Goal: Task Accomplishment & Management: Complete application form

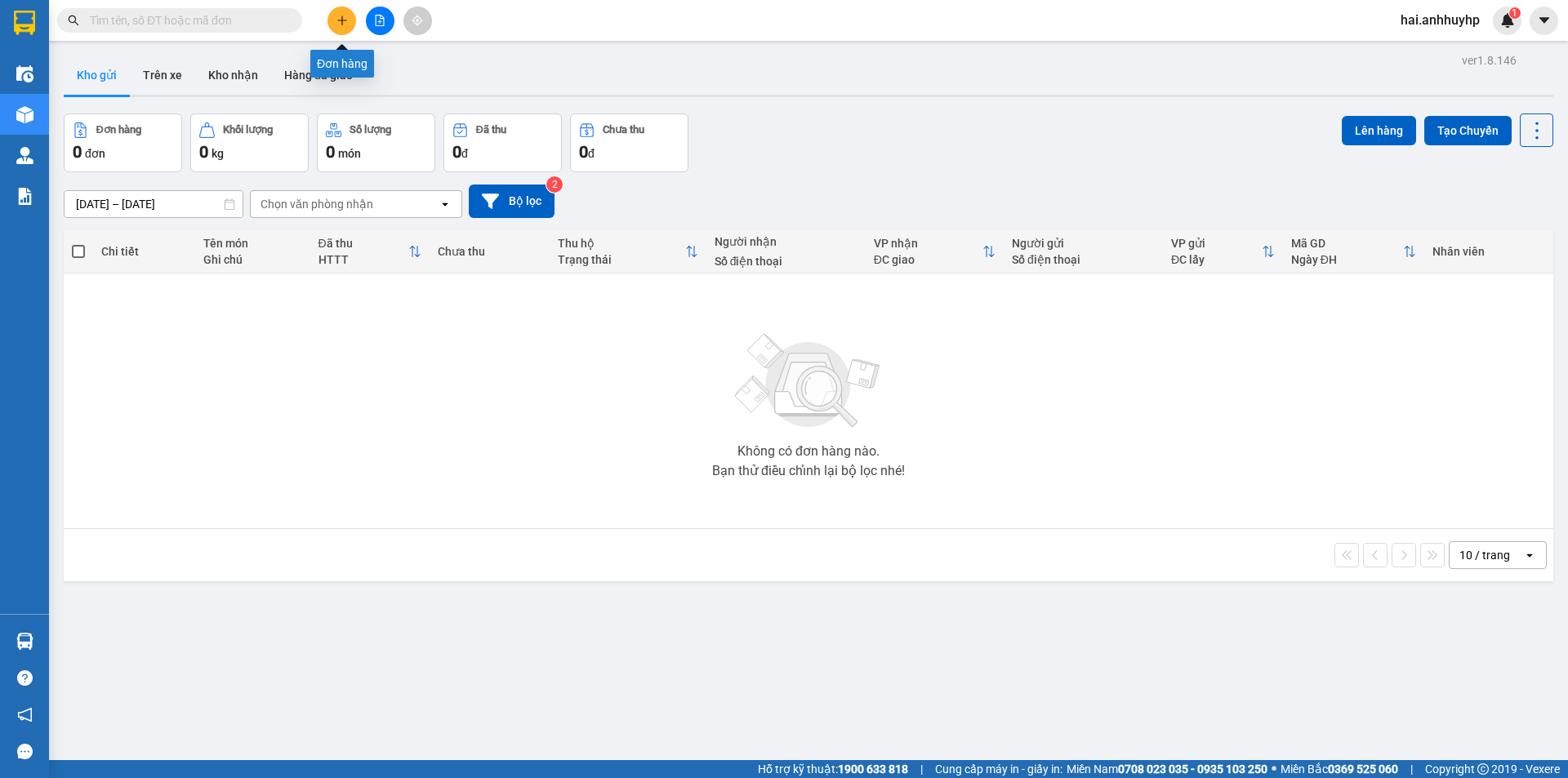
click at [328, 23] on button at bounding box center [342, 21] width 28 height 28
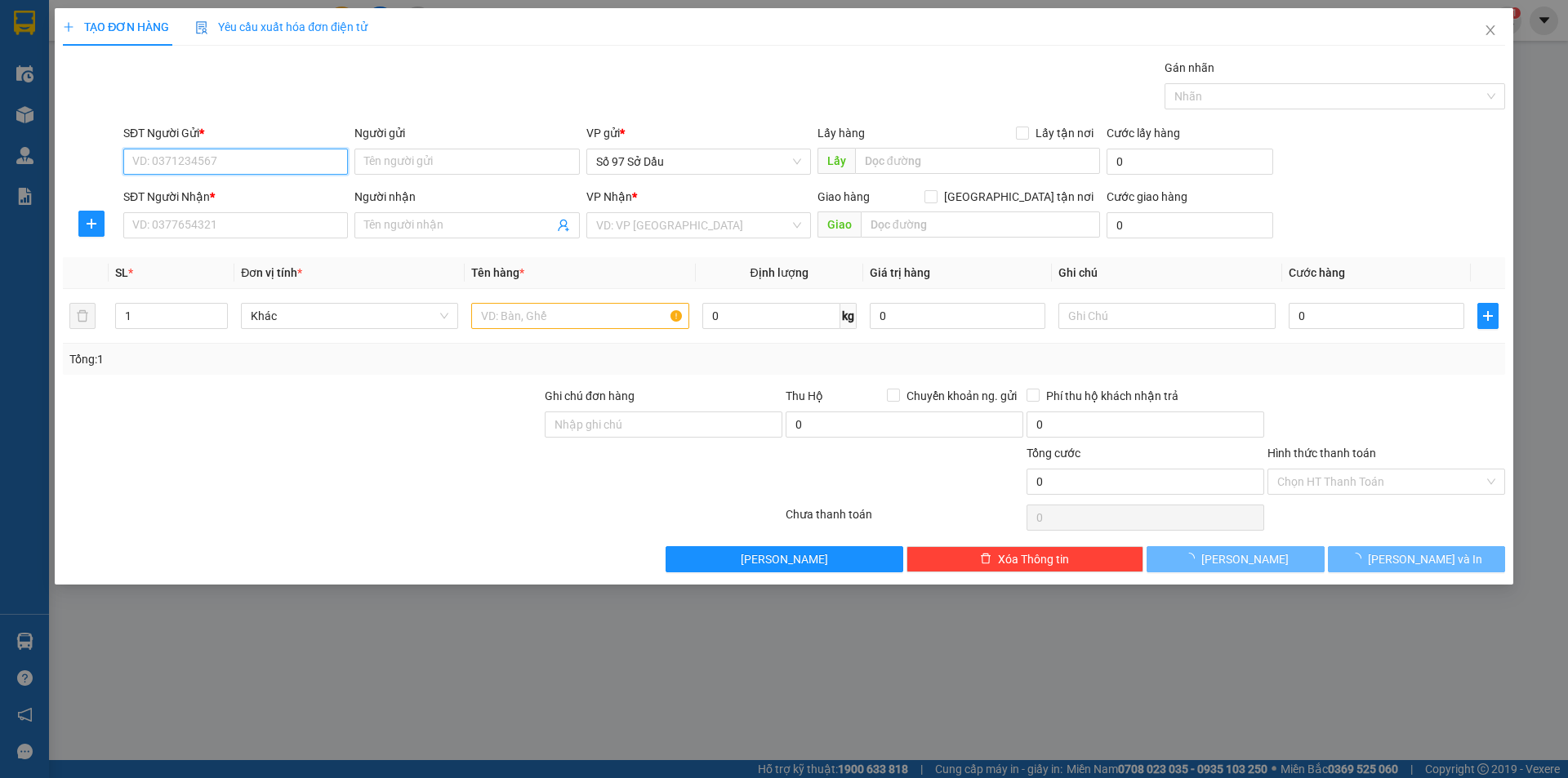
click at [216, 167] on input "SĐT Người Gửi *" at bounding box center [235, 162] width 225 height 26
paste input "0368284919"
type input "0368284919"
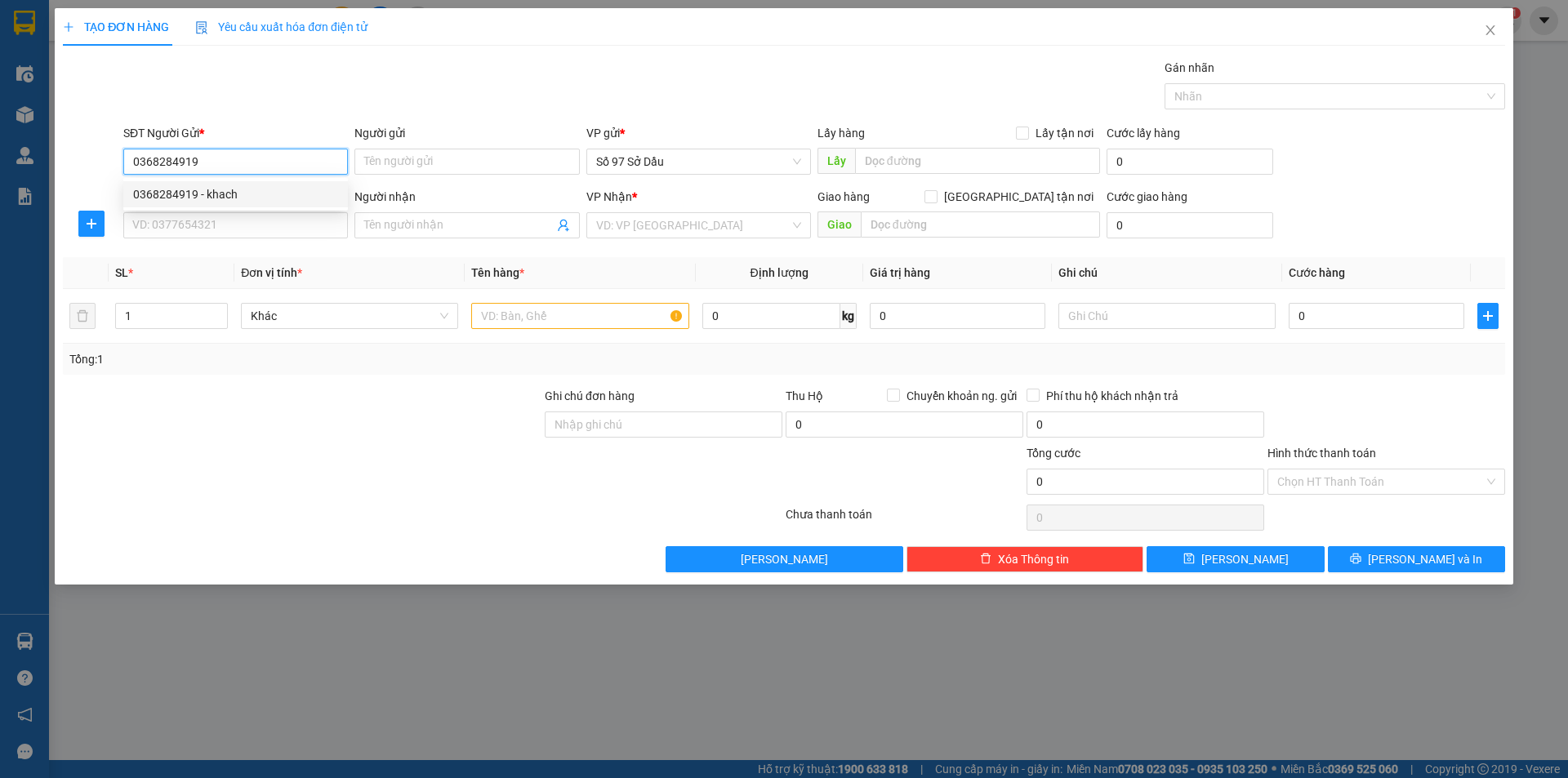
click at [138, 162] on input "0368284919" at bounding box center [235, 162] width 225 height 26
click at [190, 197] on div "0368284919 - khach" at bounding box center [235, 194] width 205 height 18
type input "khach"
type input "0368284919"
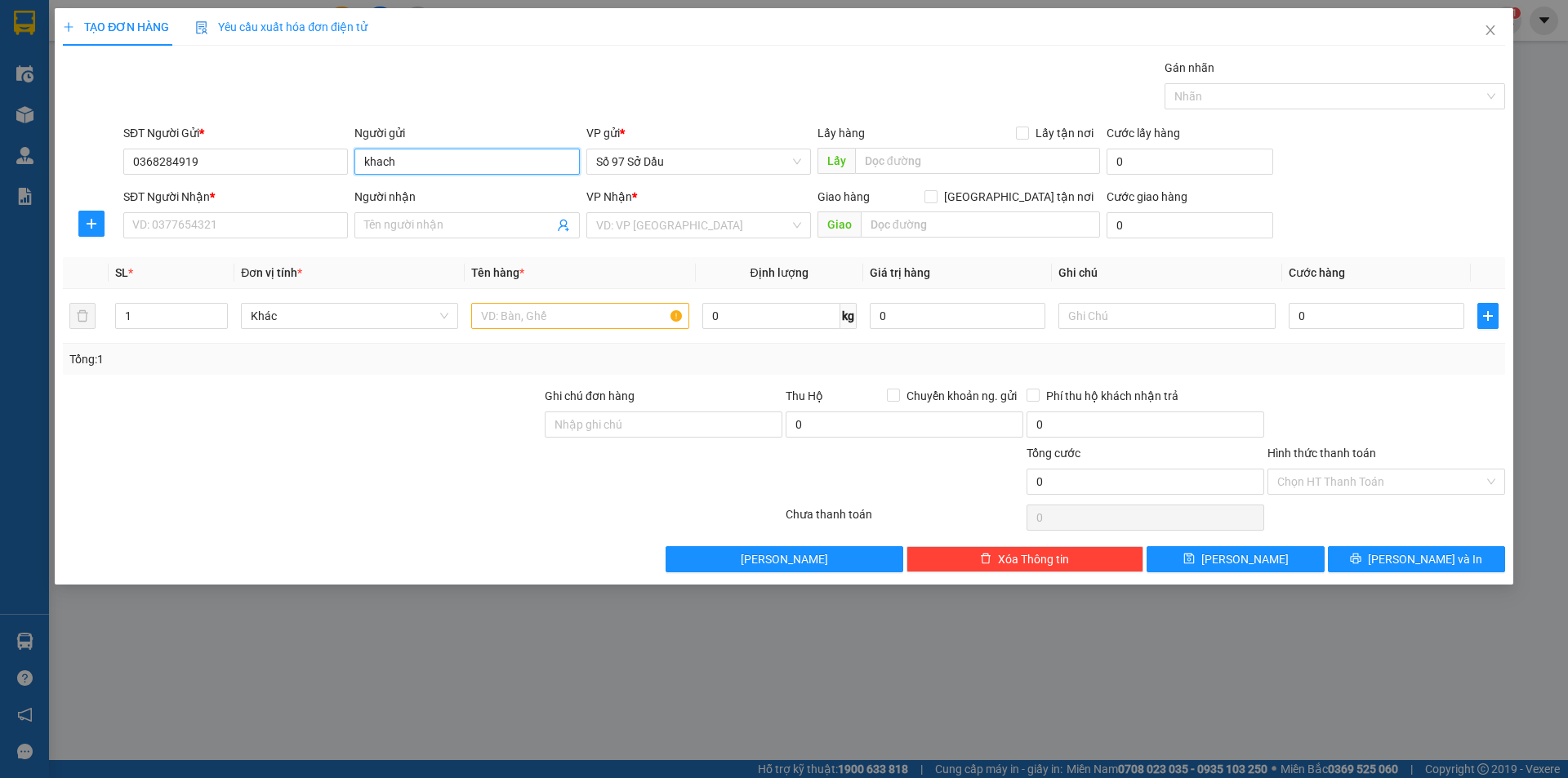
click at [405, 151] on input "khach" at bounding box center [467, 162] width 225 height 26
type input "hà"
click at [253, 231] on input "SĐT Người Nhận *" at bounding box center [235, 226] width 225 height 26
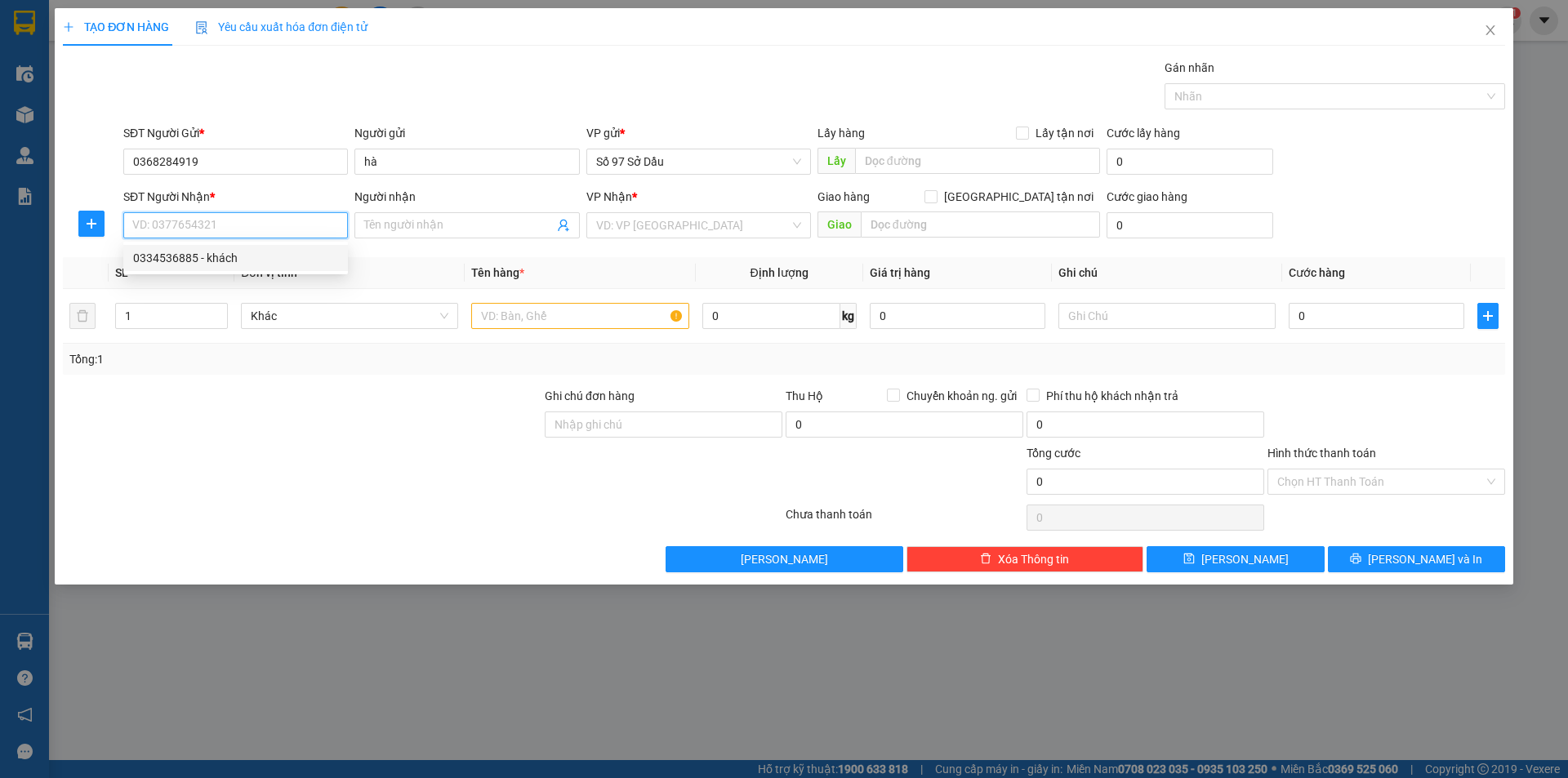
click at [224, 256] on div "0334536885 - khách" at bounding box center [235, 258] width 205 height 18
type input "0334536885"
click at [485, 228] on input "khách" at bounding box center [458, 225] width 188 height 18
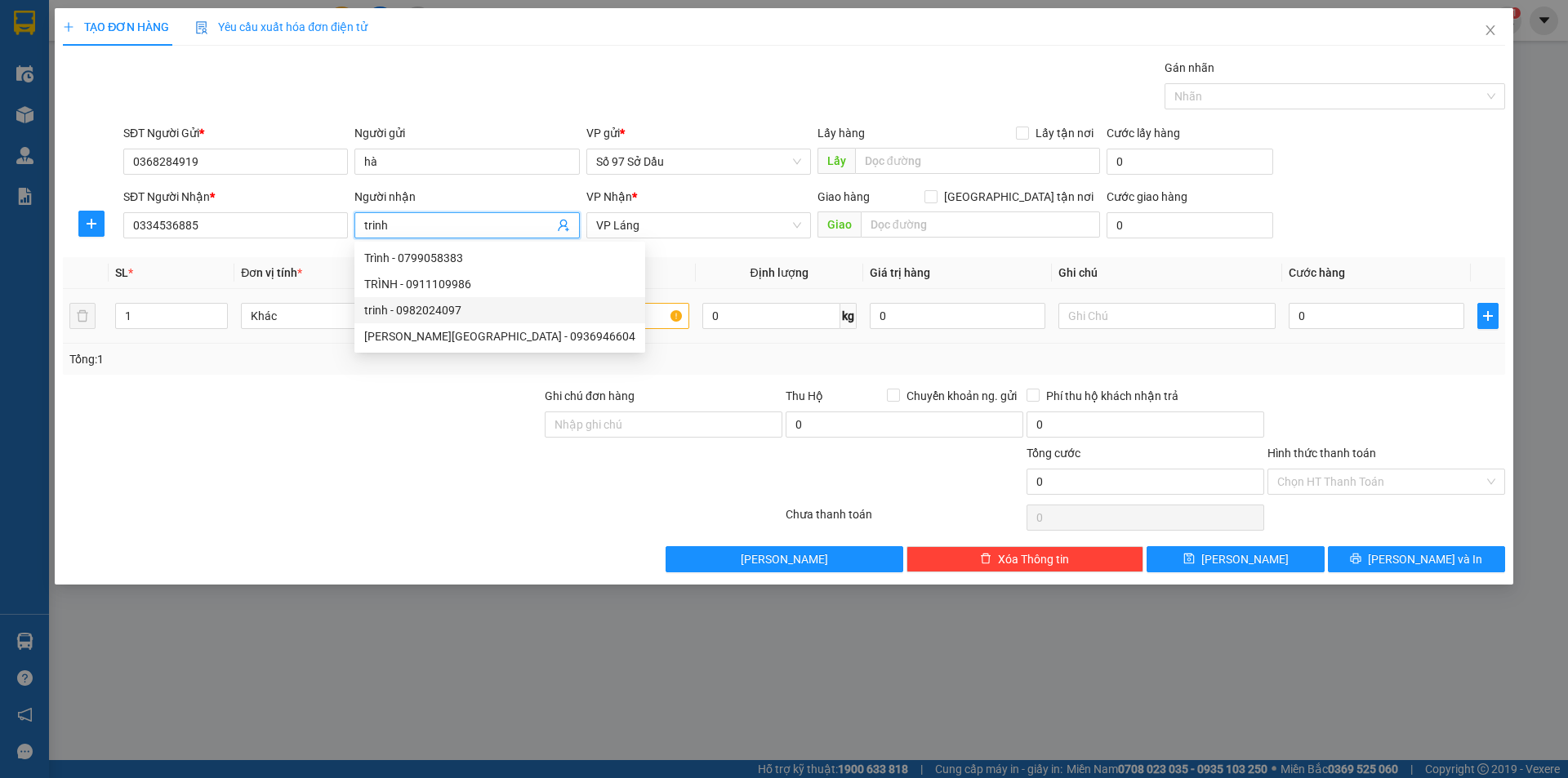
type input "trinh"
click at [616, 311] on input "text" at bounding box center [580, 316] width 217 height 26
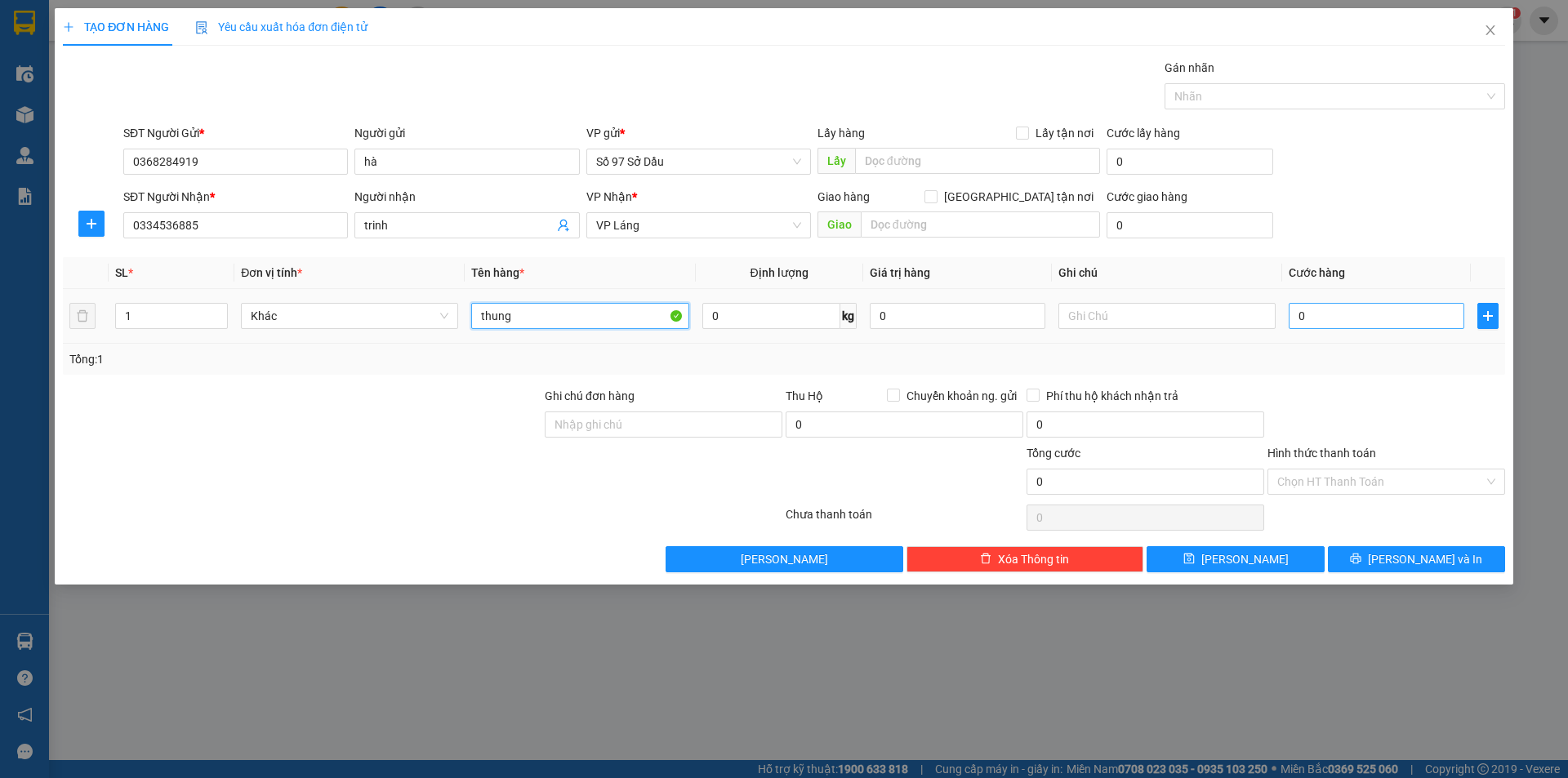
type input "thung"
click at [1305, 314] on input "0" at bounding box center [1376, 316] width 176 height 26
type input "5"
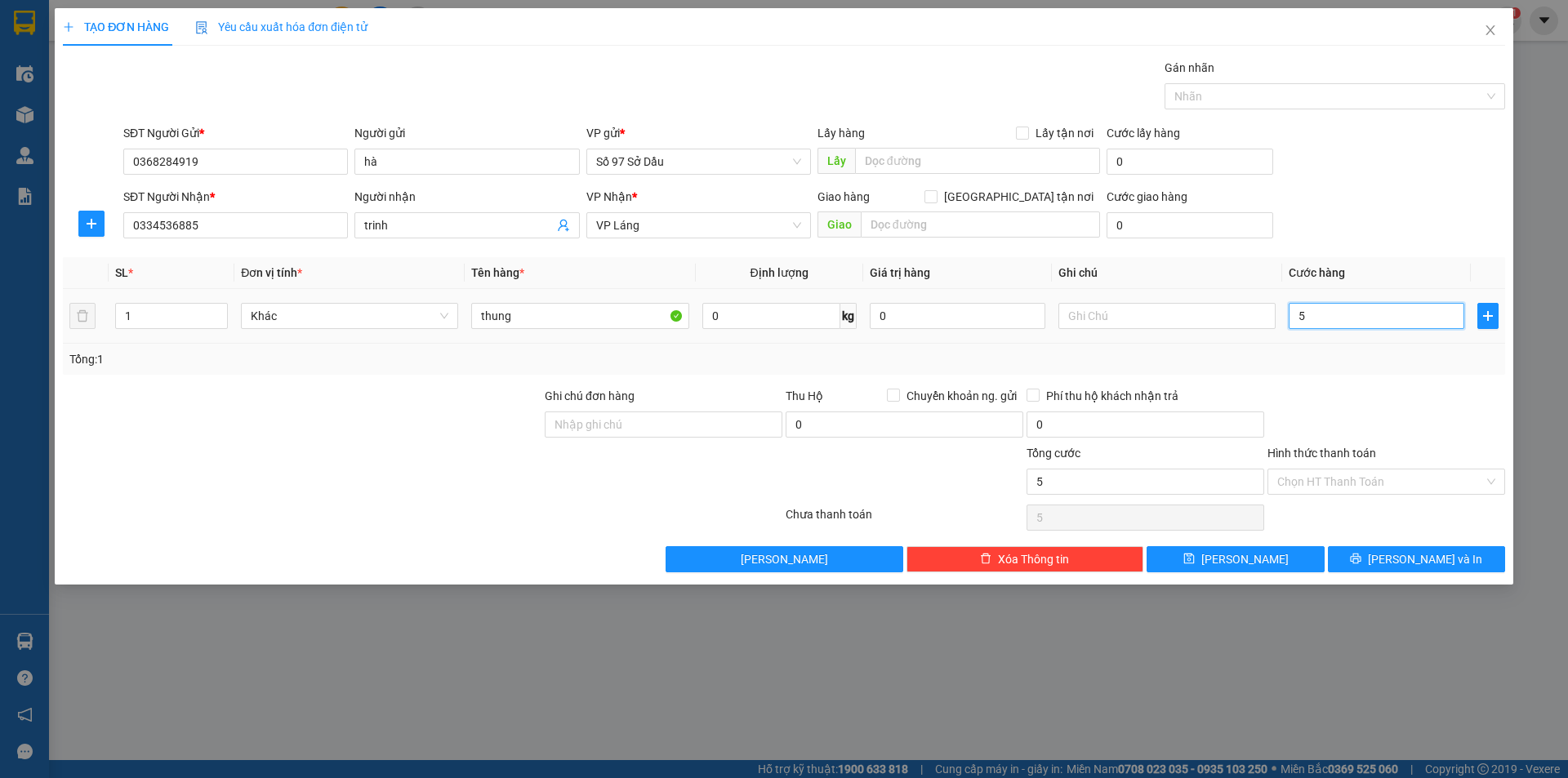
type input "50"
type input "500"
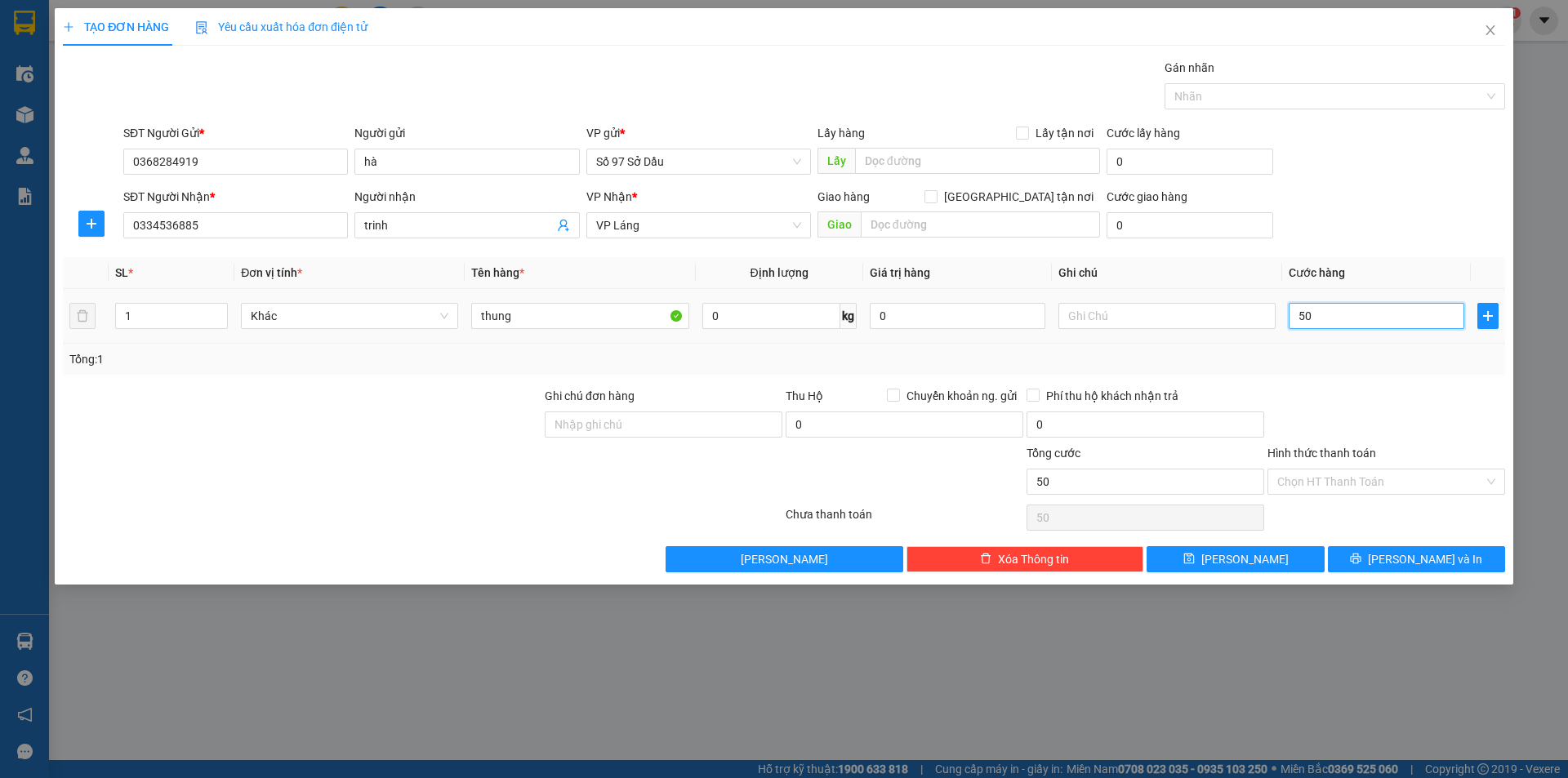
type input "500"
type input "5.000"
type input "50.000"
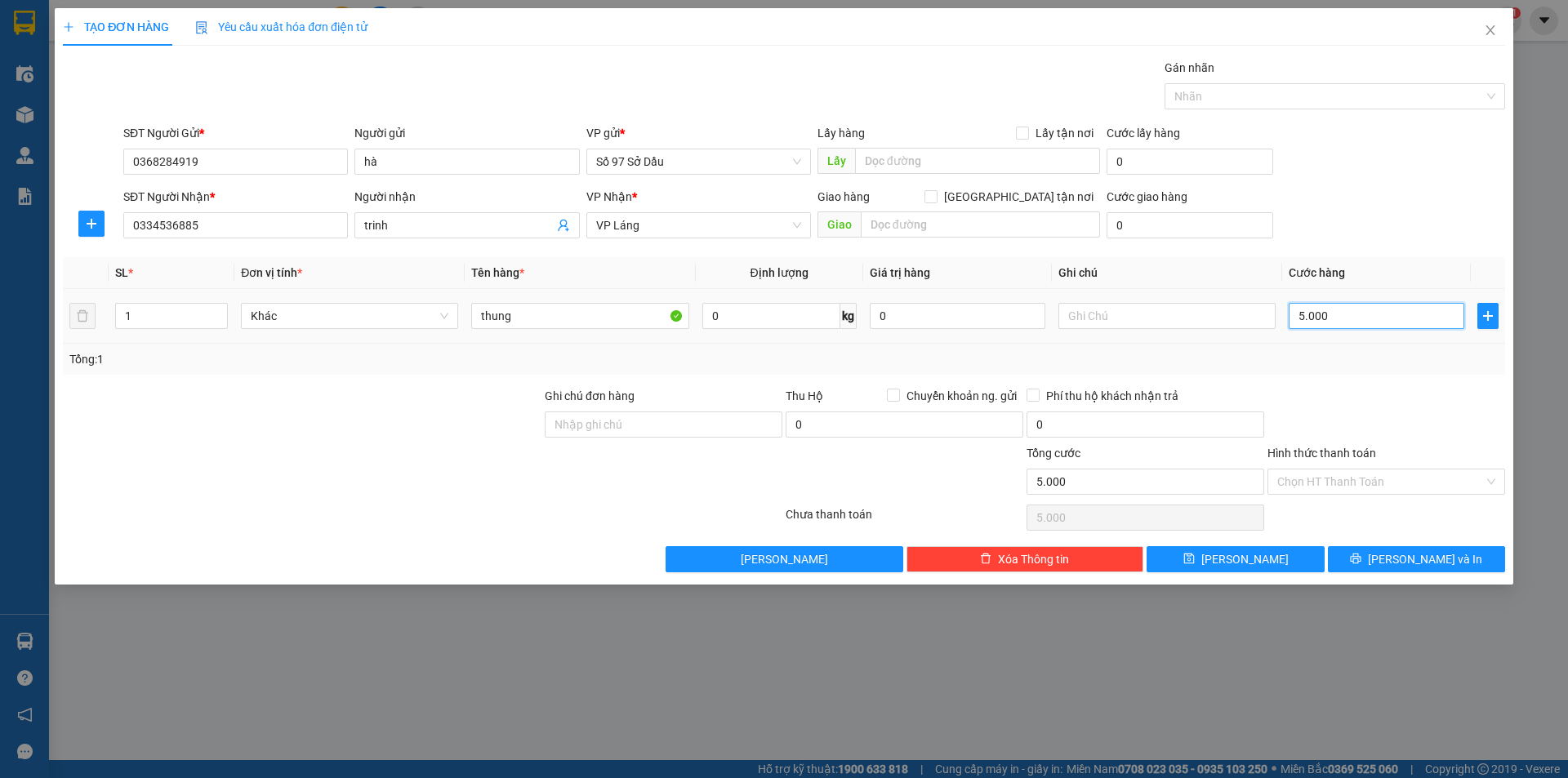
type input "50.000"
click at [1414, 490] on input "Hình thức thanh toán" at bounding box center [1381, 482] width 207 height 24
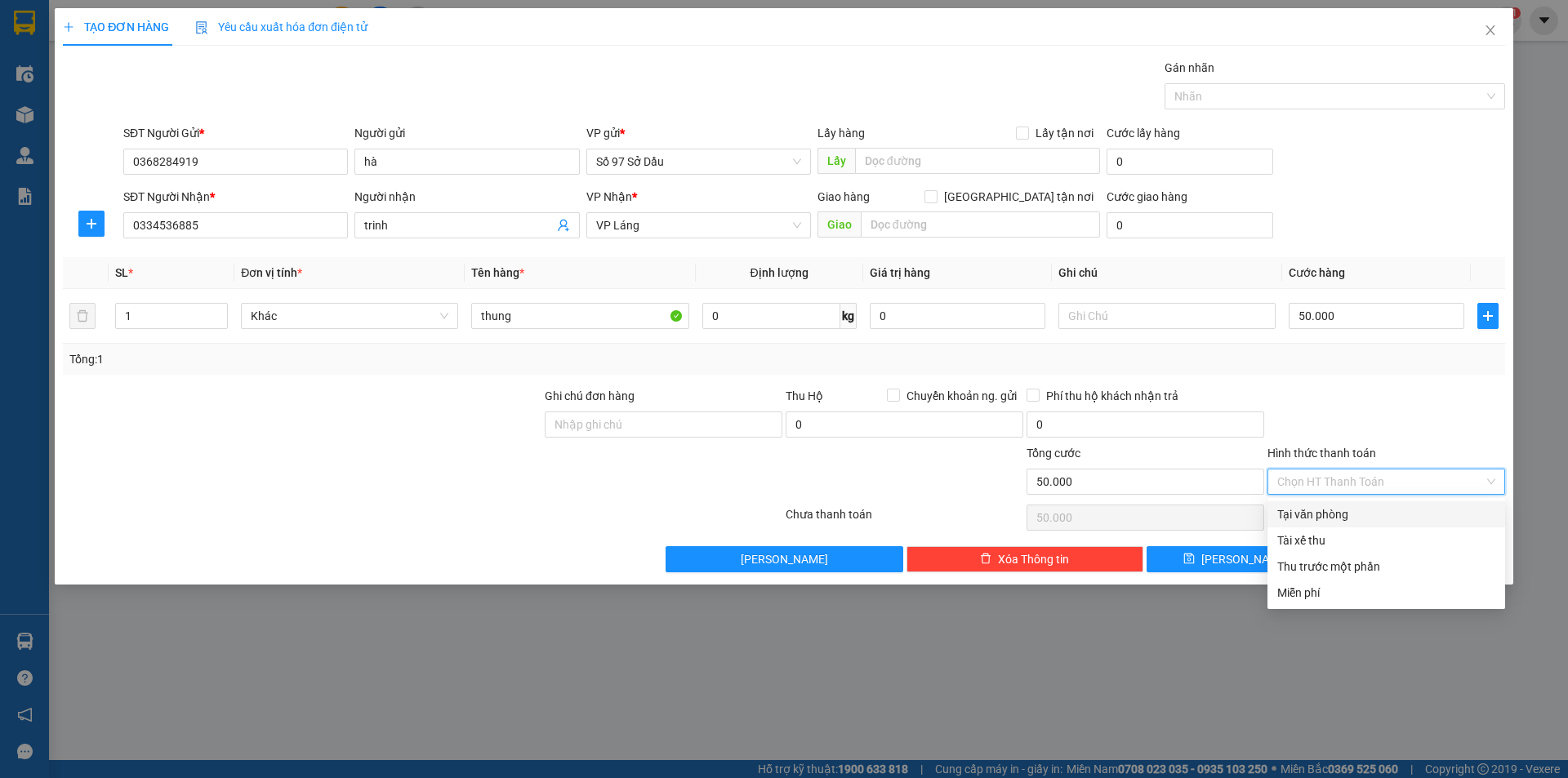
click at [1380, 515] on div "Tại văn phòng" at bounding box center [1386, 514] width 218 height 18
type input "0"
click at [1298, 522] on div "Tại văn phòng" at bounding box center [1386, 514] width 218 height 18
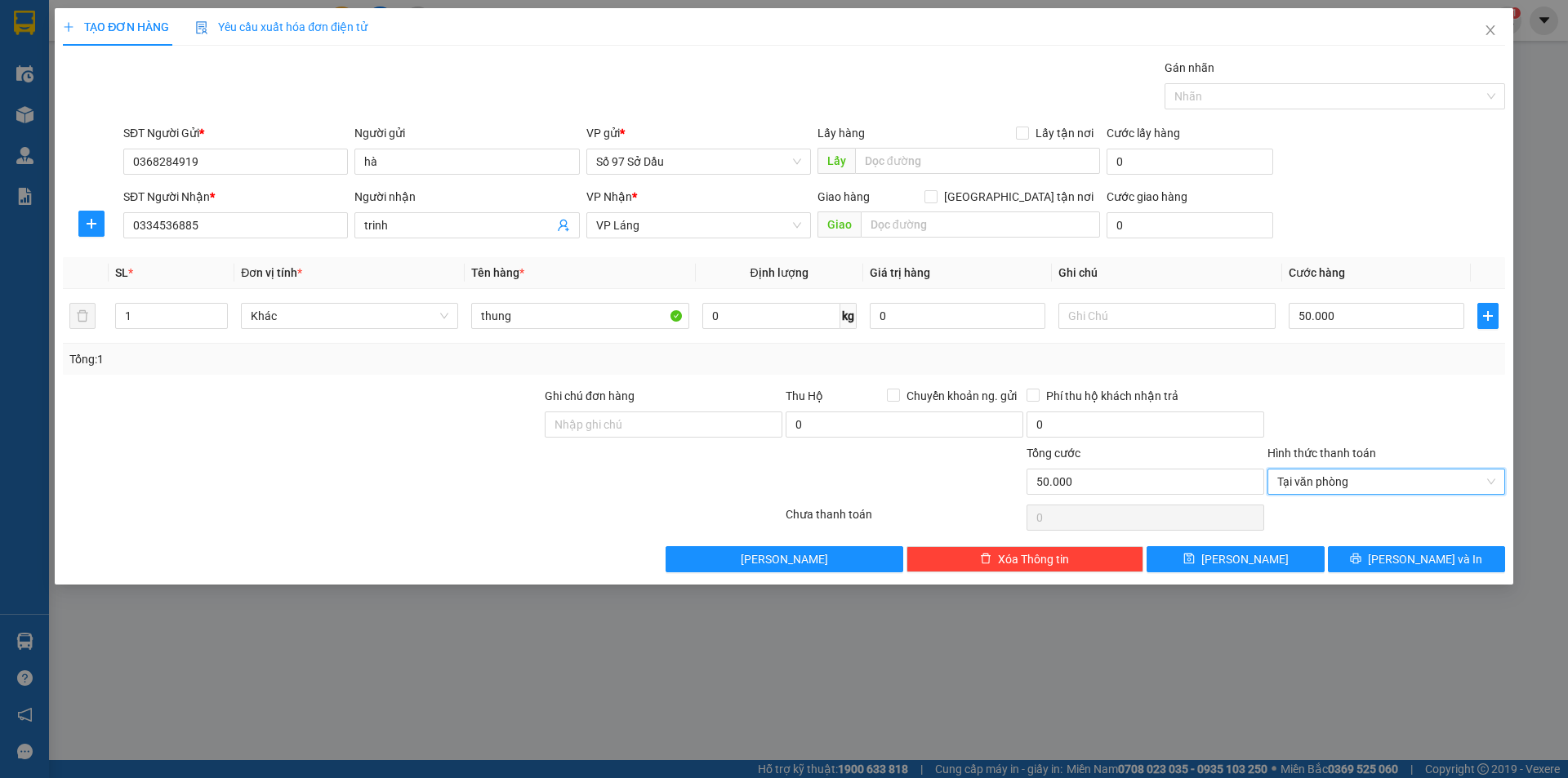
click at [1346, 403] on div at bounding box center [1386, 415] width 241 height 57
click at [1488, 30] on icon "close" at bounding box center [1490, 30] width 13 height 13
